Goal: Task Accomplishment & Management: Use online tool/utility

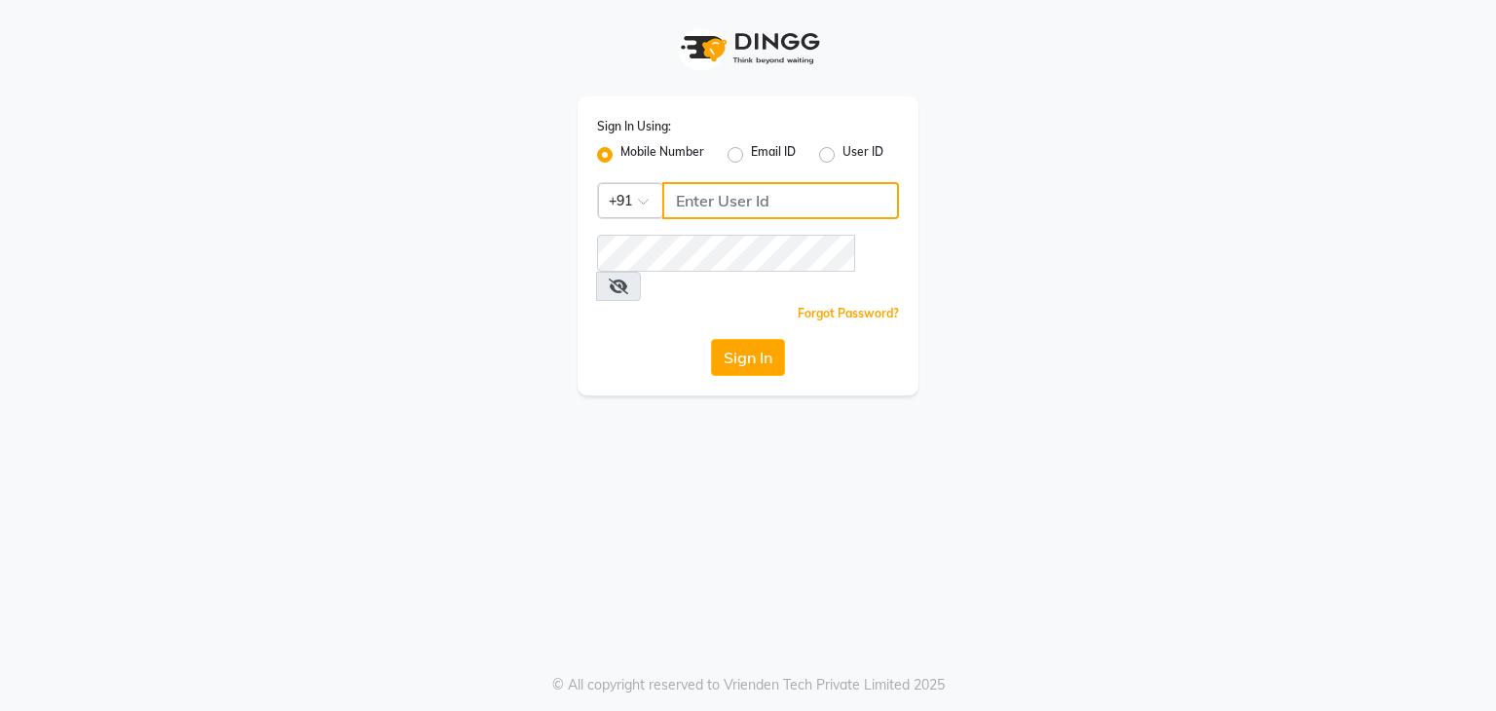
click at [696, 207] on input "Username" at bounding box center [780, 200] width 237 height 37
type input "9861674797"
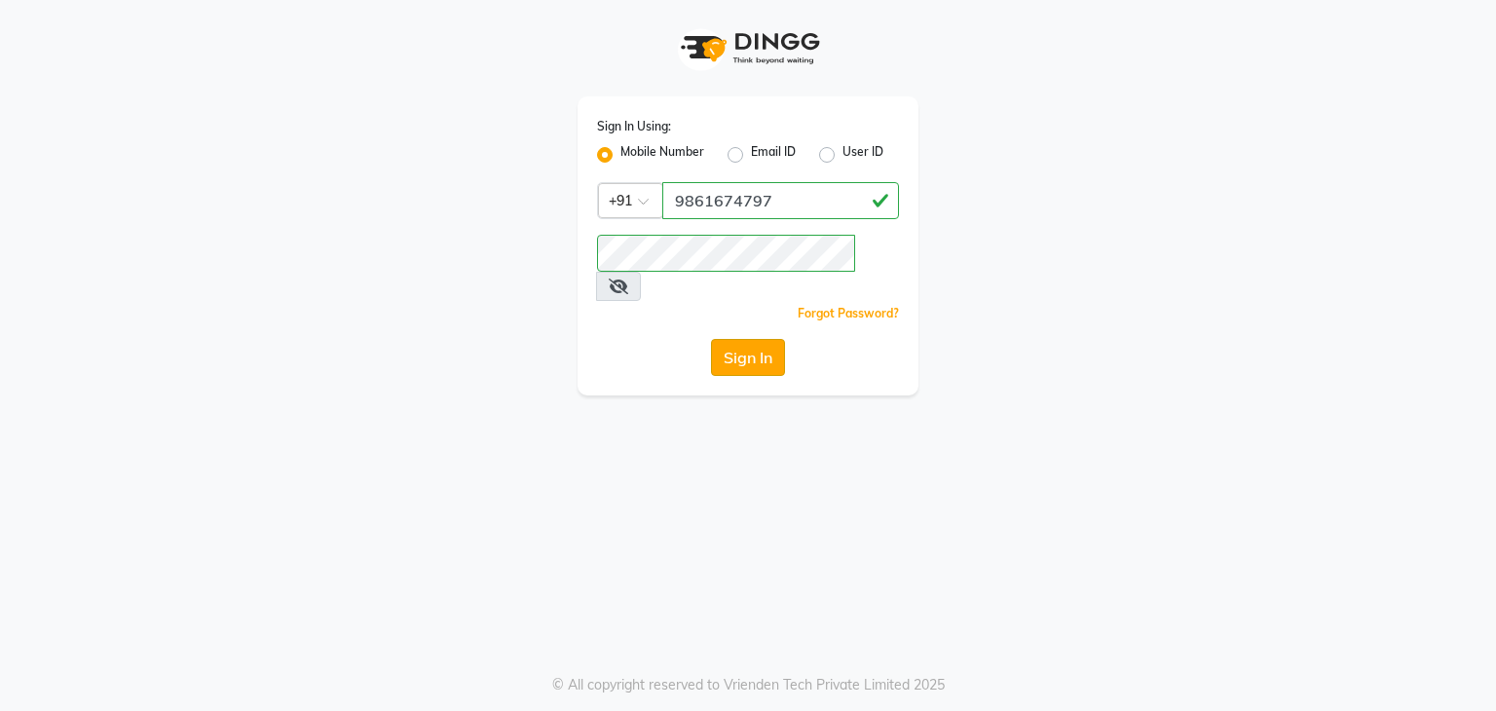
click at [732, 342] on button "Sign In" at bounding box center [748, 357] width 74 height 37
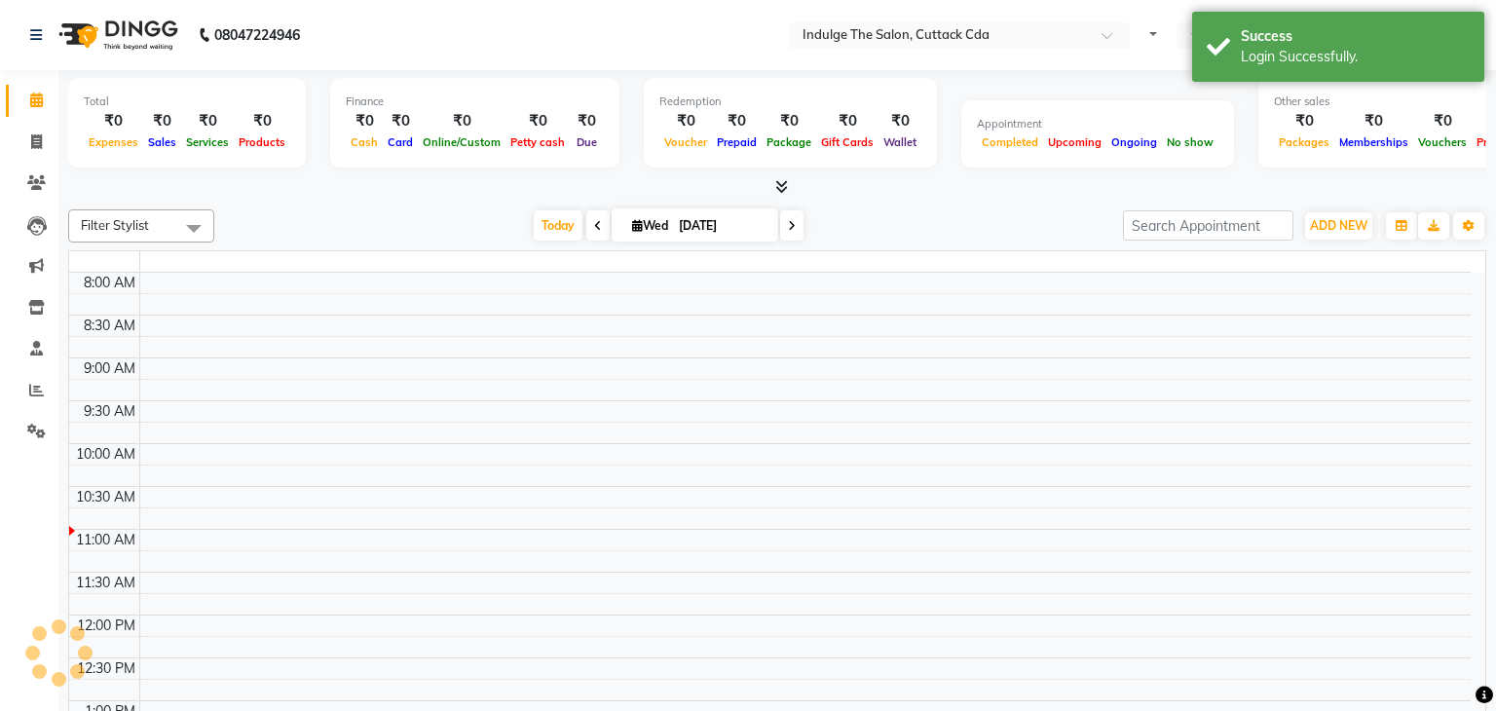
select select "en"
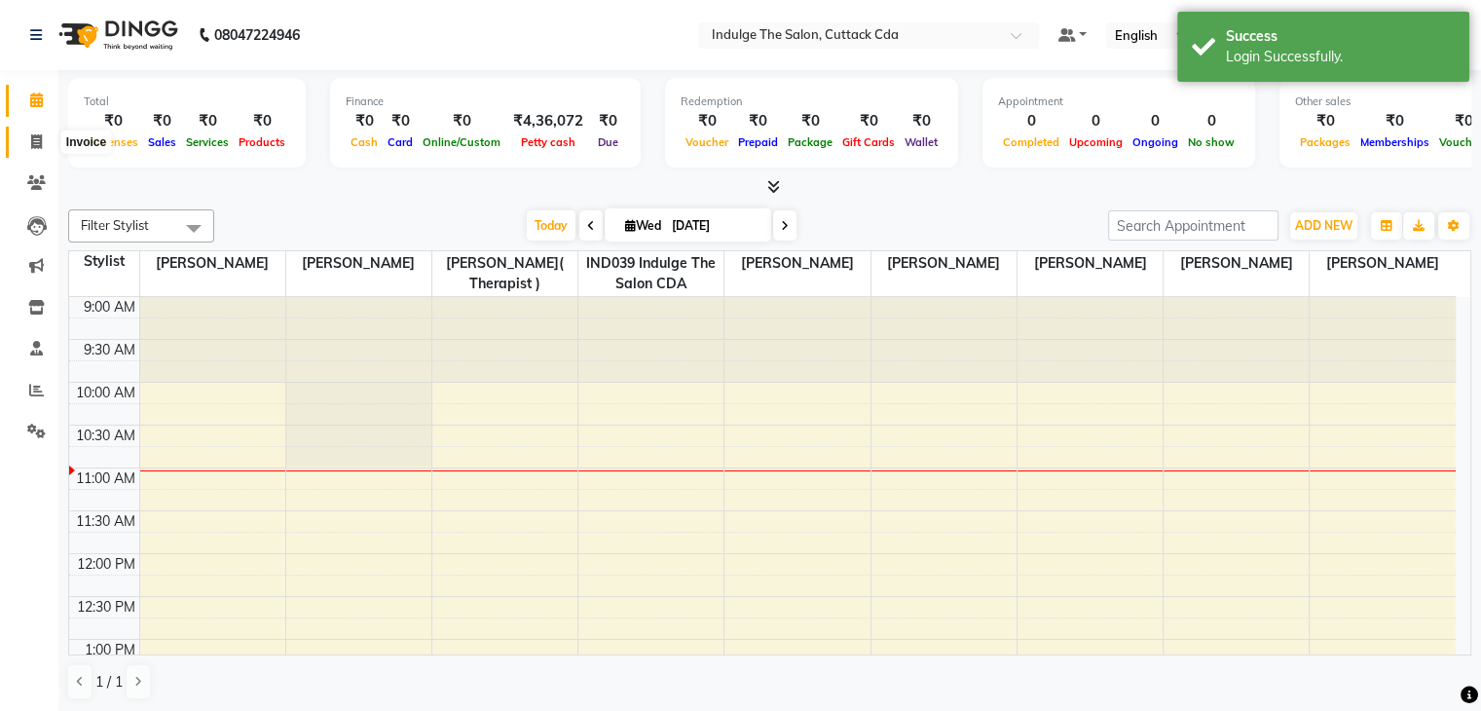
click at [31, 134] on icon at bounding box center [36, 141] width 11 height 15
select select "service"
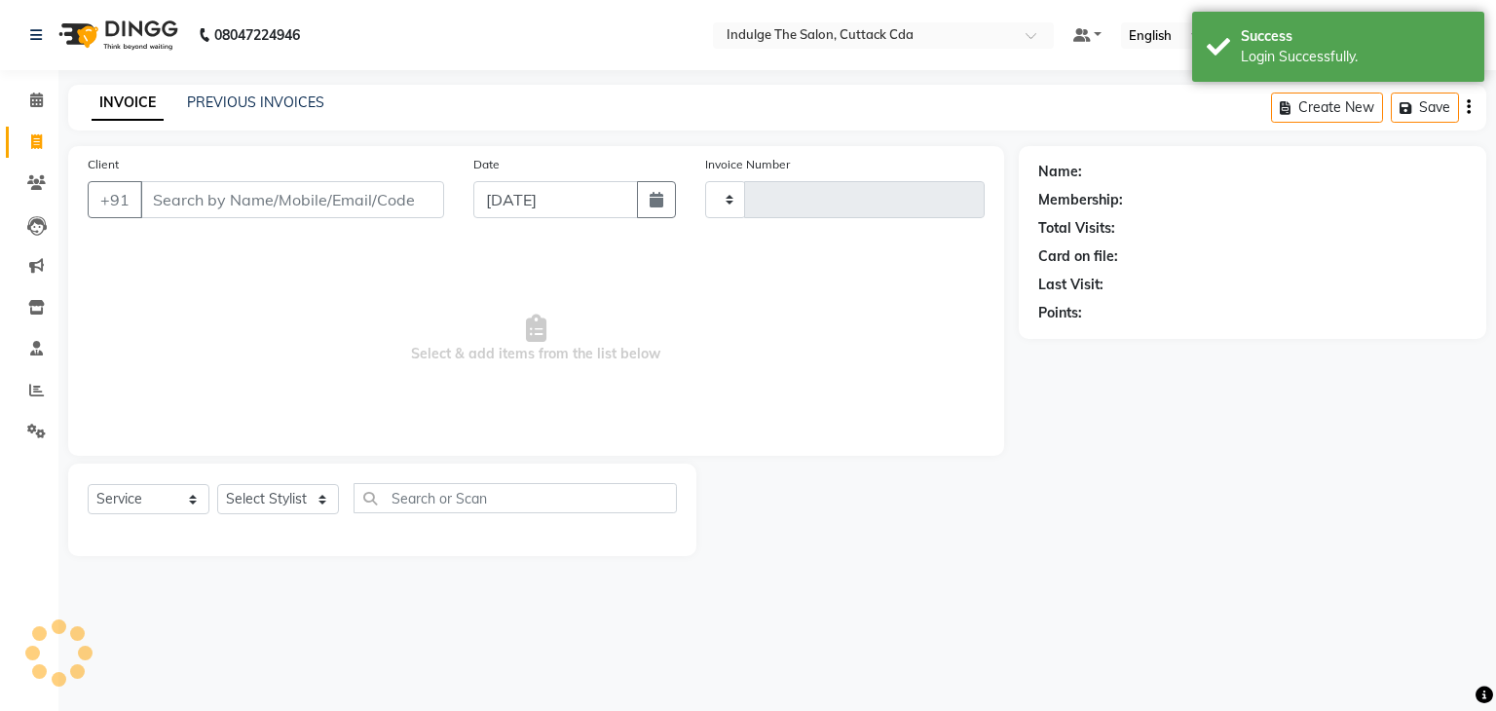
type input "1162"
select select "7297"
